Goal: Obtain resource: Download file/media

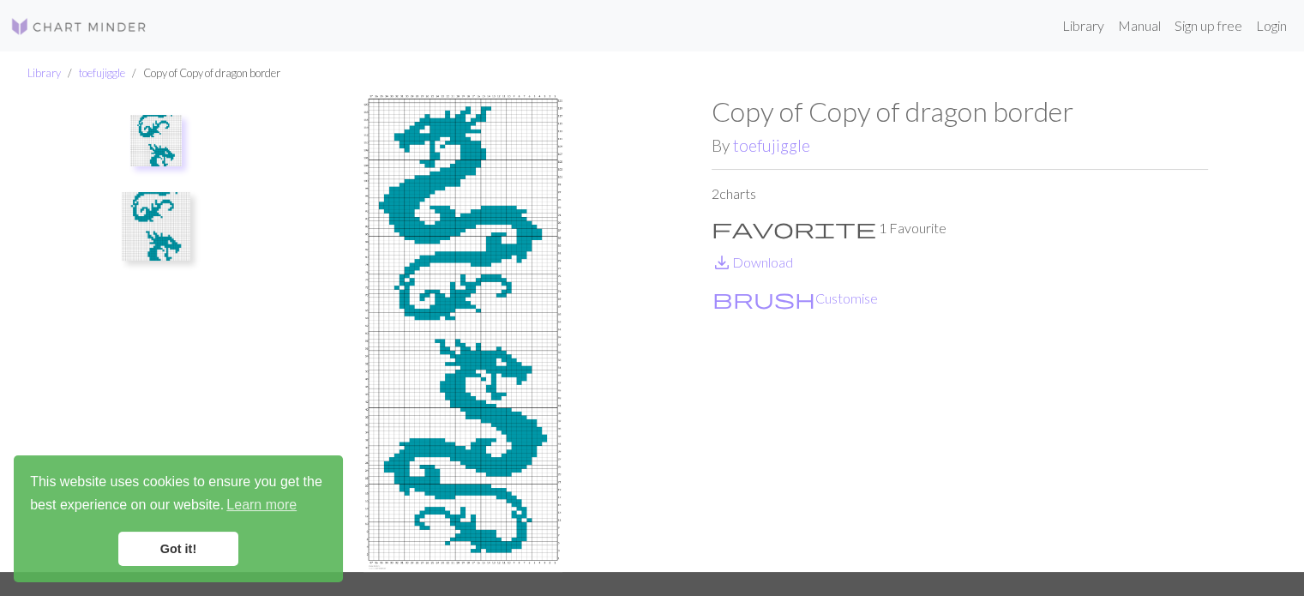
click at [154, 550] on link "Got it!" at bounding box center [178, 548] width 120 height 34
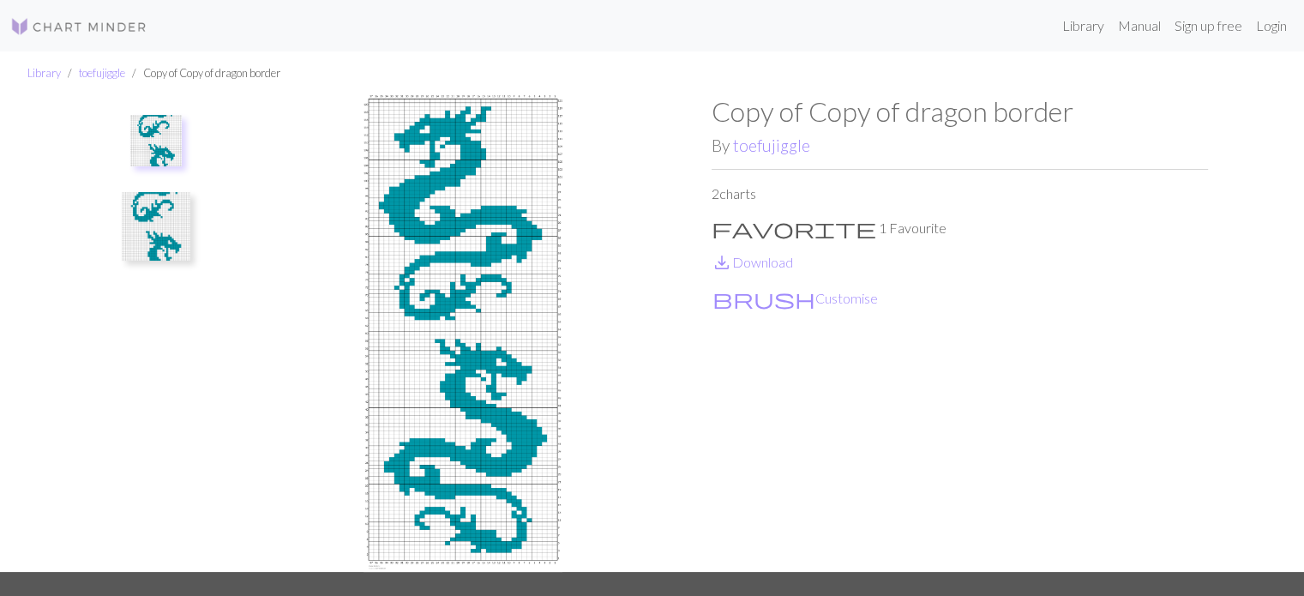
click at [134, 232] on img at bounding box center [156, 226] width 69 height 69
click at [151, 174] on img at bounding box center [156, 149] width 69 height 69
click at [748, 296] on button "brush Customise" at bounding box center [794, 298] width 167 height 22
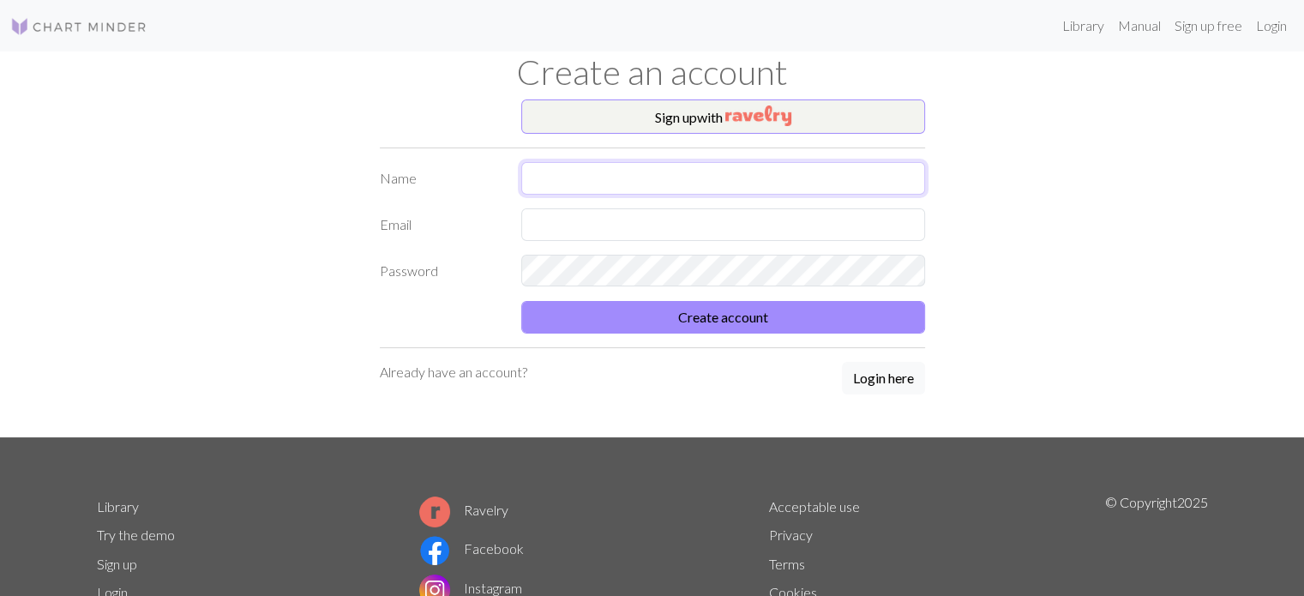
click at [639, 181] on input "text" at bounding box center [723, 178] width 404 height 33
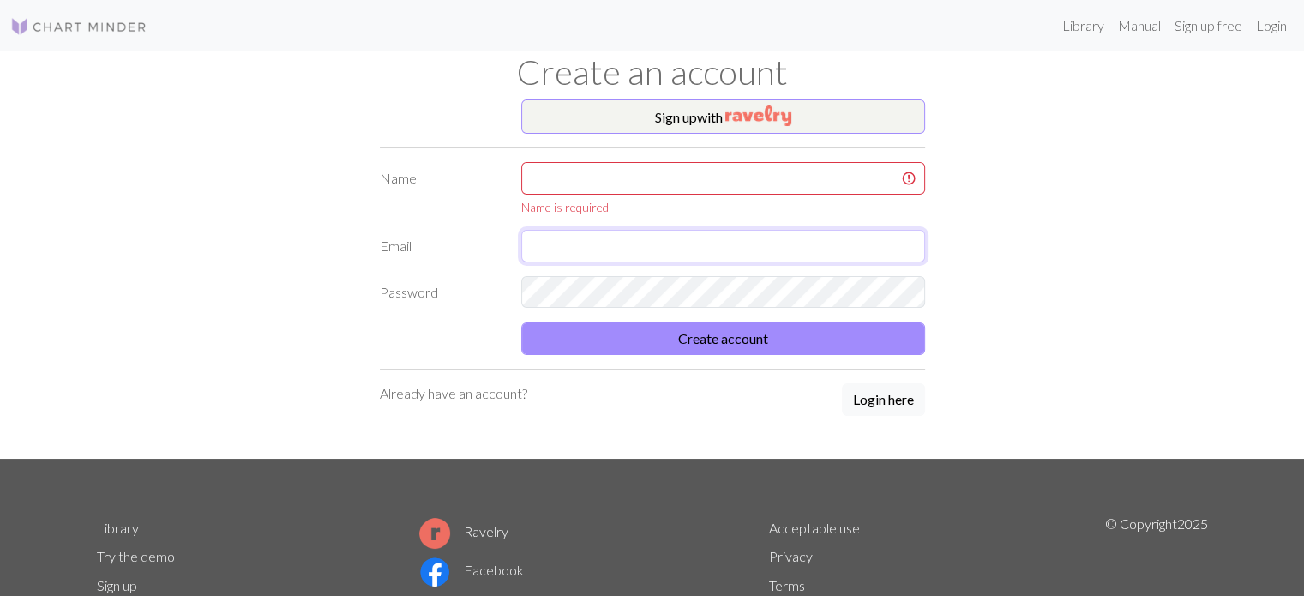
click at [839, 248] on form "Name Name is required Email Password Create account" at bounding box center [652, 258] width 545 height 193
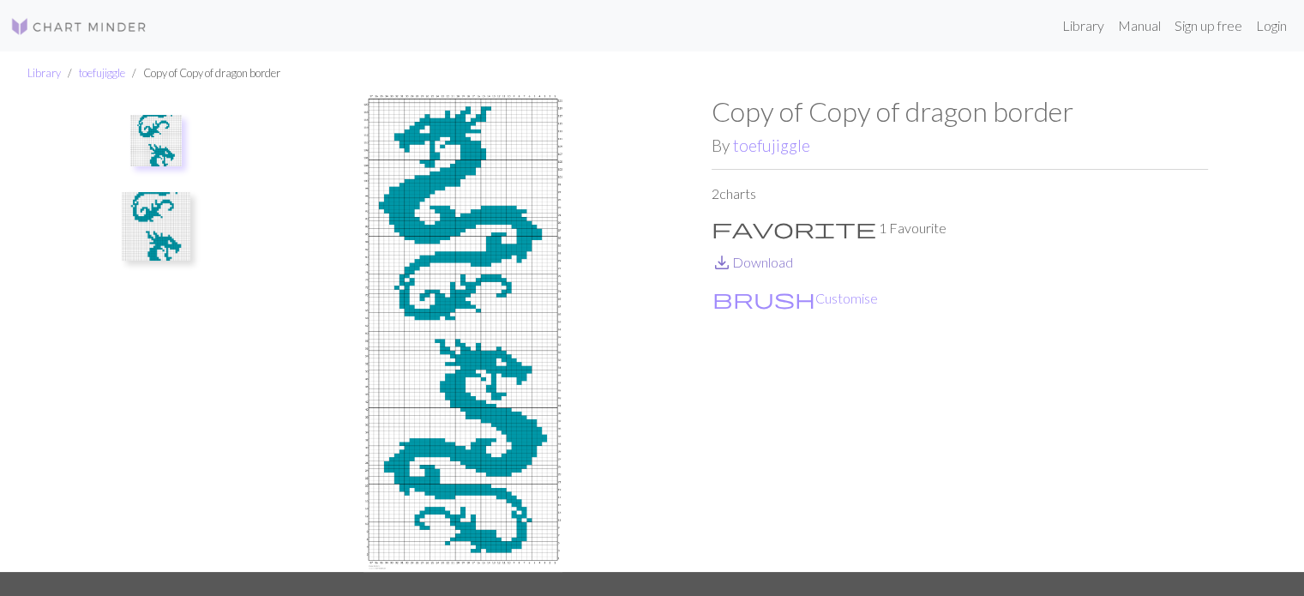
click at [747, 267] on link "save_alt Download" at bounding box center [751, 262] width 81 height 16
